Goal: Task Accomplishment & Management: Understand process/instructions

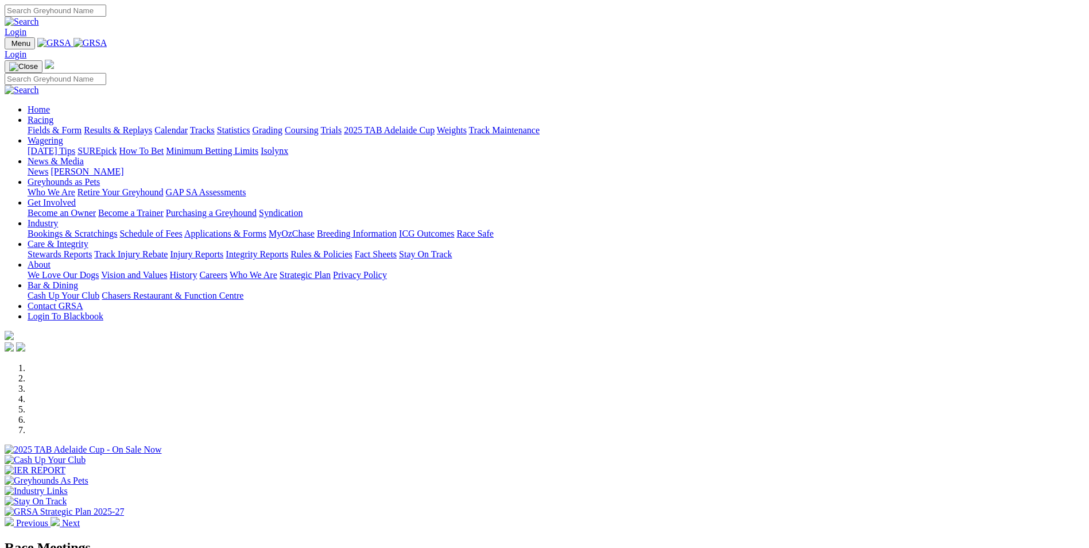
click at [117, 228] on link "Bookings & Scratchings" at bounding box center [73, 233] width 90 height 10
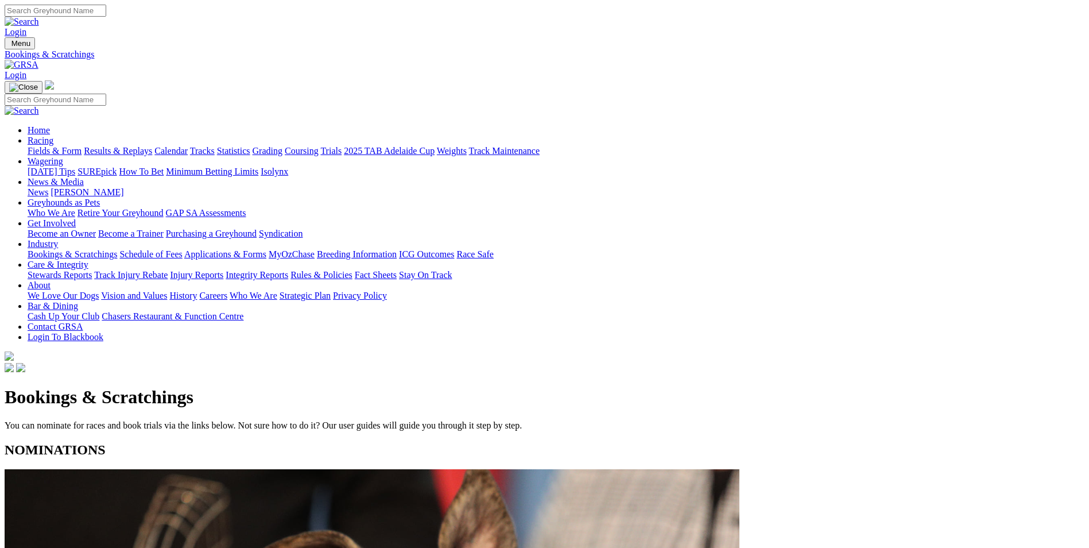
click at [352, 270] on link "Rules & Policies" at bounding box center [321, 275] width 62 height 10
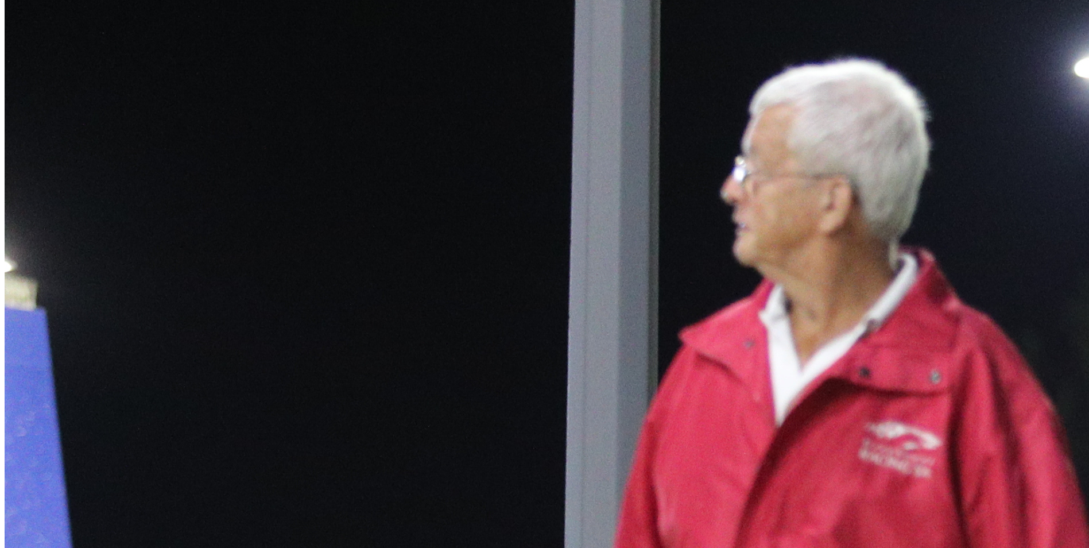
scroll to position [631, 0]
